Goal: Information Seeking & Learning: Learn about a topic

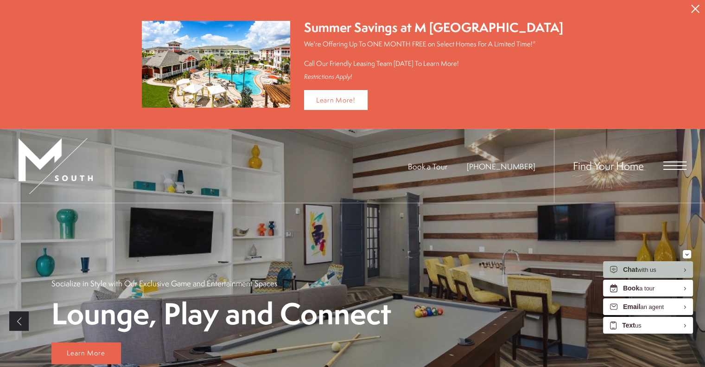
click at [691, 11] on icon "Close Alert" at bounding box center [695, 9] width 8 height 8
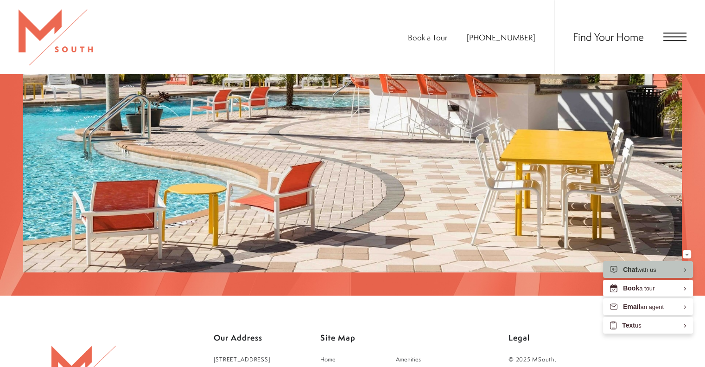
scroll to position [1561, 0]
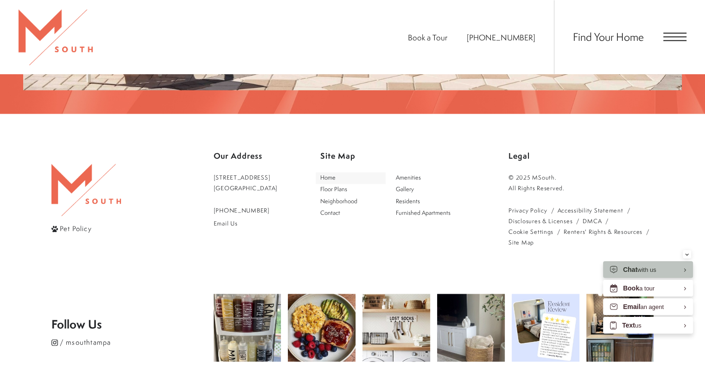
click at [350, 172] on link "Home" at bounding box center [351, 178] width 70 height 12
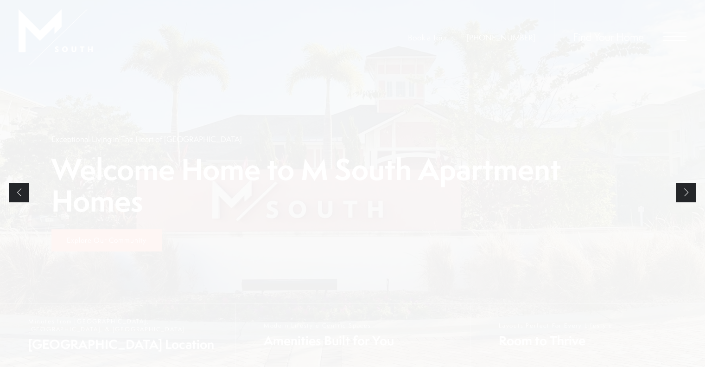
click at [341, 146] on div "Welcome Home to M South Apartment Homes Exceptional Living in The Heart of Sout…" at bounding box center [352, 192] width 603 height 236
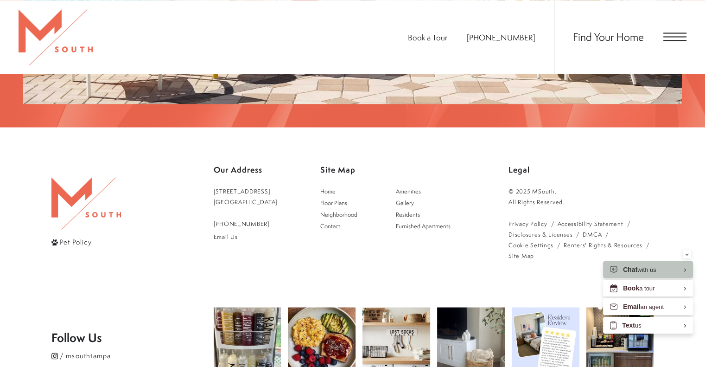
scroll to position [1740, 0]
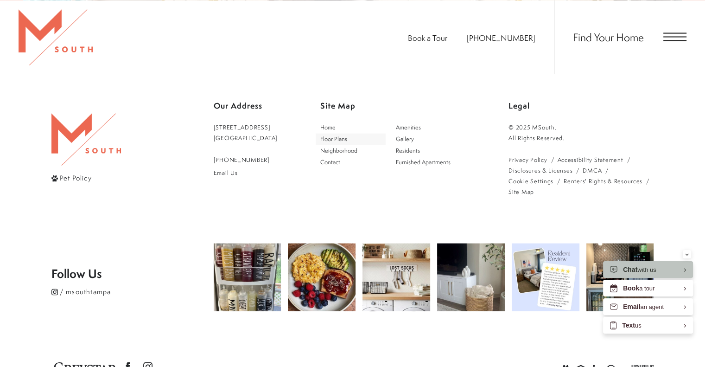
click at [343, 134] on span "Floor Plans" at bounding box center [333, 138] width 27 height 8
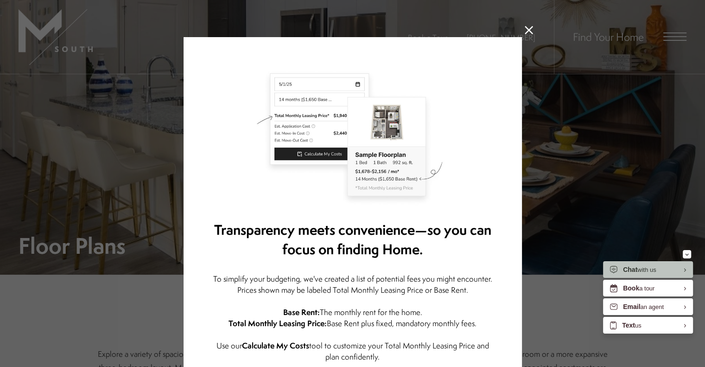
click at [525, 33] on icon at bounding box center [529, 30] width 8 height 8
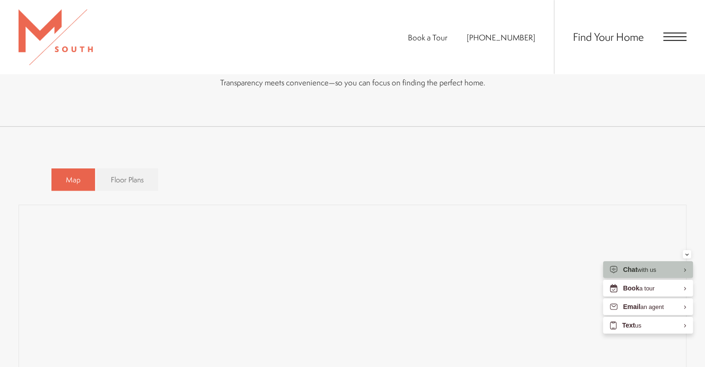
scroll to position [520, 0]
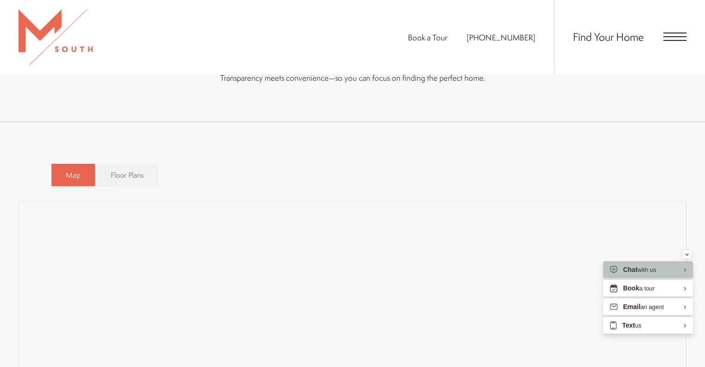
click at [120, 177] on span "Floor Plans" at bounding box center [127, 175] width 33 height 11
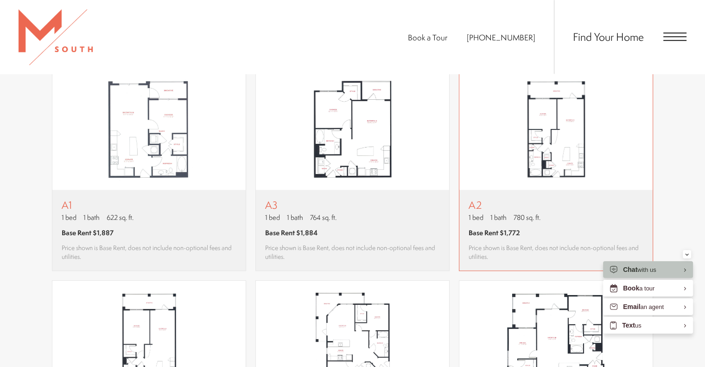
scroll to position [667, 0]
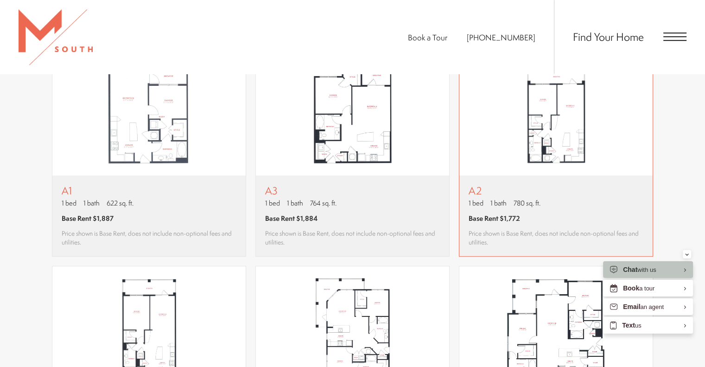
click at [560, 163] on img "View floor plan A2" at bounding box center [555, 114] width 193 height 121
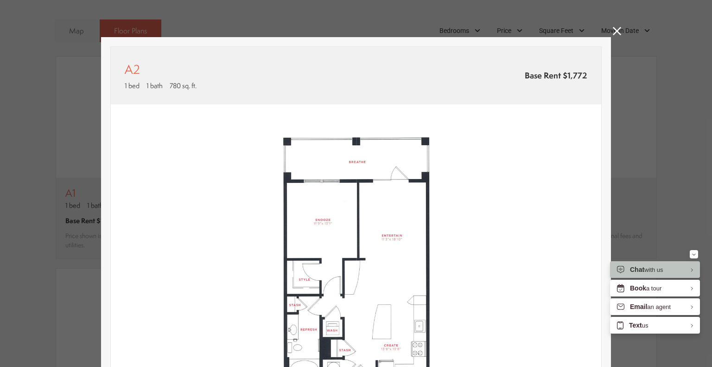
scroll to position [0, 0]
click at [616, 27] on icon at bounding box center [617, 31] width 8 height 8
